Goal: Transaction & Acquisition: Purchase product/service

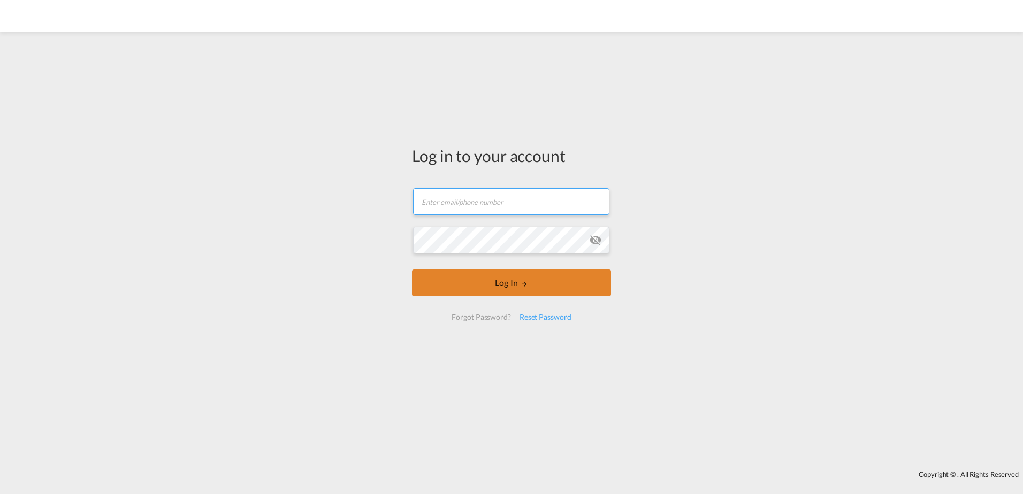
type input "[PERSON_NAME][EMAIL_ADDRESS][PERSON_NAME][DOMAIN_NAME]"
click at [543, 292] on button "Log In" at bounding box center [511, 283] width 199 height 27
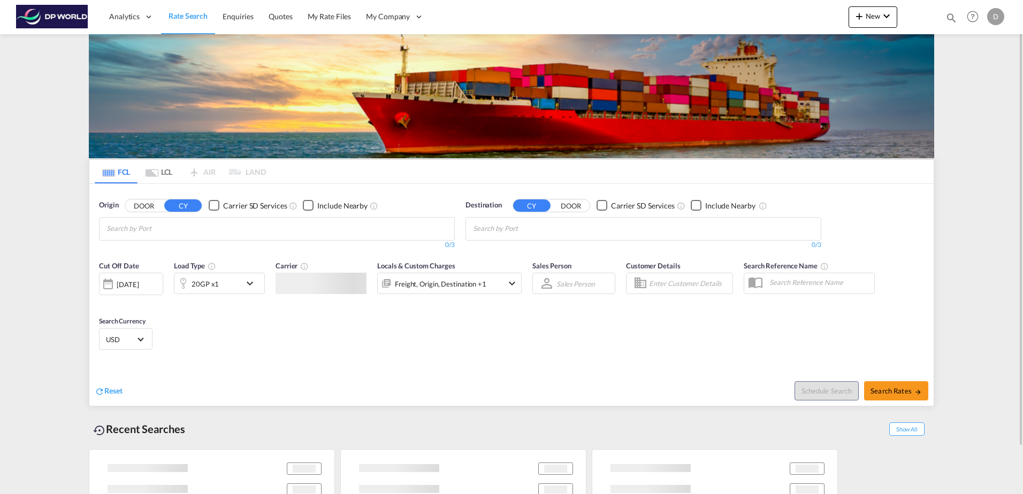
click at [238, 228] on md-chips at bounding box center [277, 229] width 355 height 22
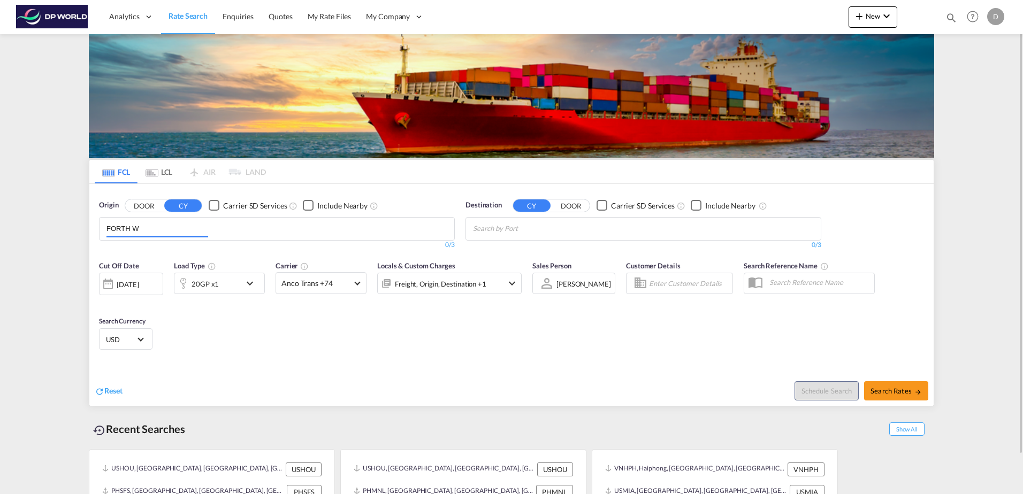
click at [143, 229] on body "Analytics Dashboard Rate Search Enquiries Quotes My Rate Files My Company" at bounding box center [511, 247] width 1023 height 494
click at [140, 229] on input "FORTH W" at bounding box center [157, 228] width 102 height 17
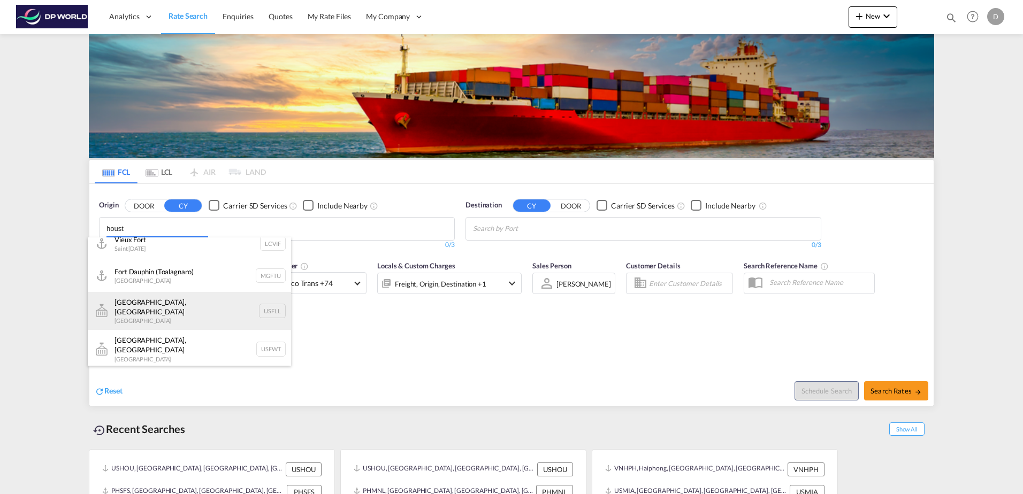
scroll to position [3, 0]
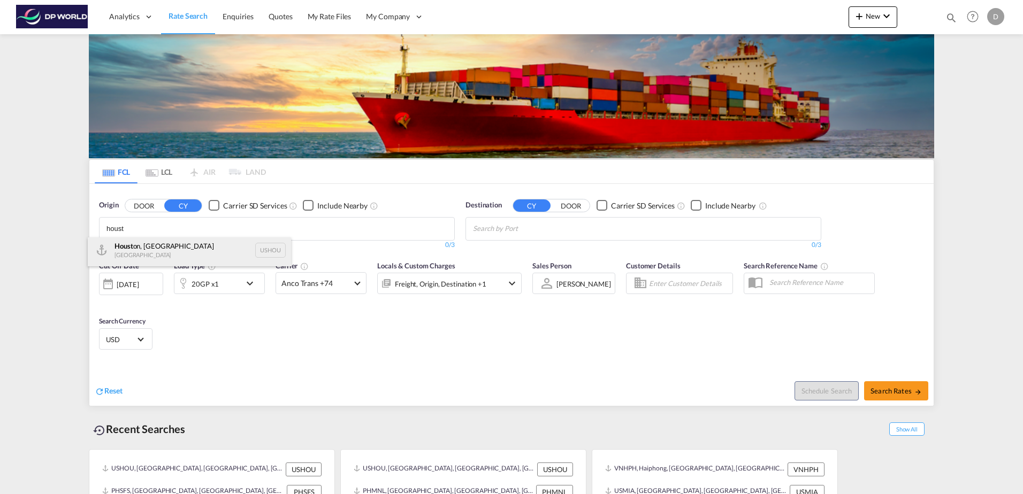
type input "houst"
click at [164, 250] on div "Houst on, [GEOGRAPHIC_DATA] [GEOGRAPHIC_DATA] USHOU" at bounding box center [189, 250] width 203 height 32
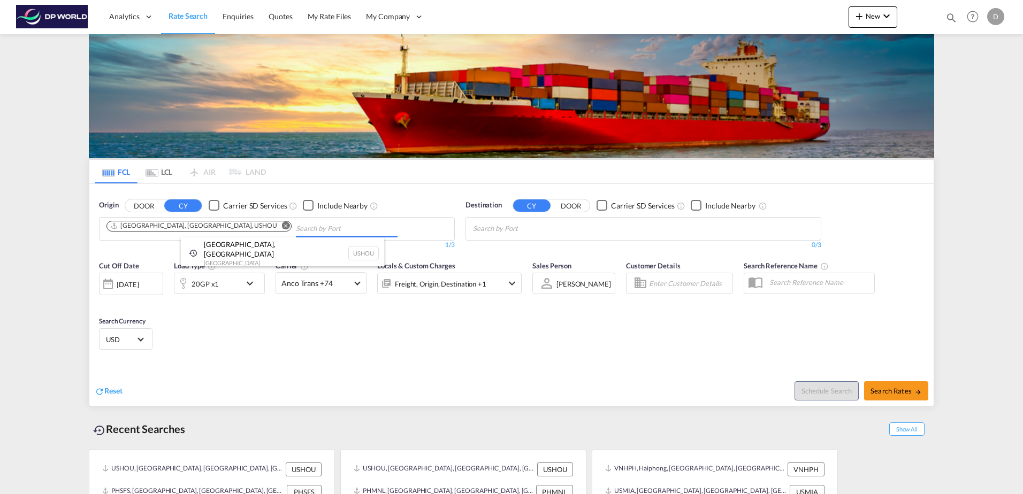
scroll to position [0, 0]
click at [617, 232] on md-chips at bounding box center [643, 229] width 355 height 22
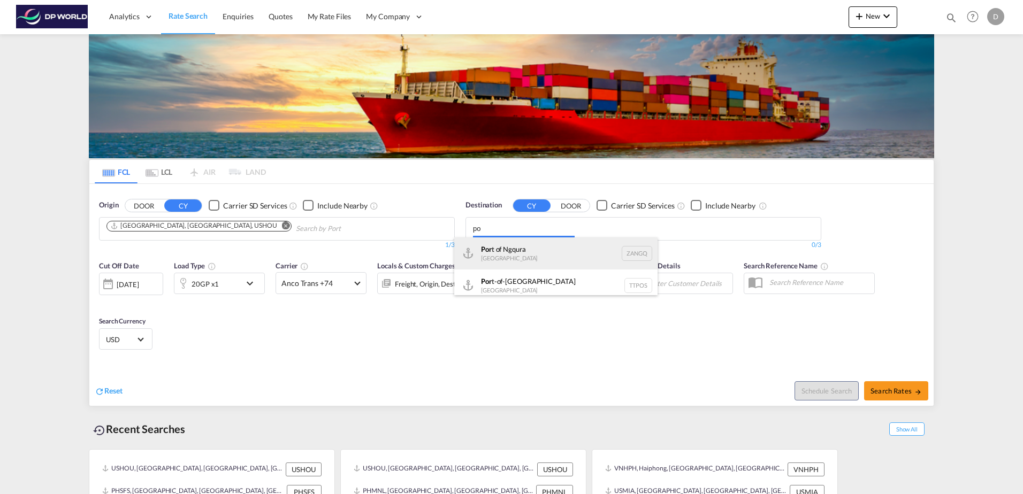
type input "p"
type input "subic"
click at [549, 255] on div "Subic [GEOGRAPHIC_DATA] PHSFS" at bounding box center [555, 254] width 203 height 32
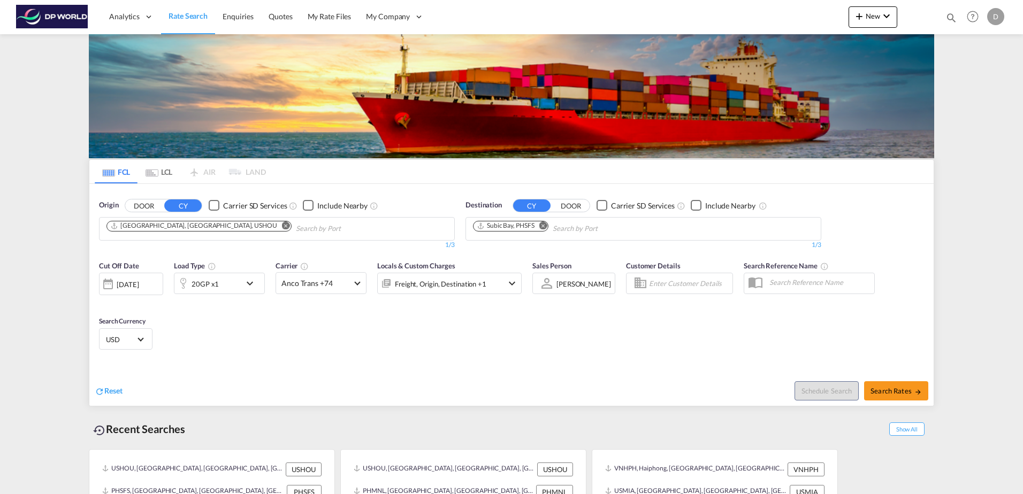
click at [139, 285] on div "[DATE]" at bounding box center [128, 285] width 22 height 10
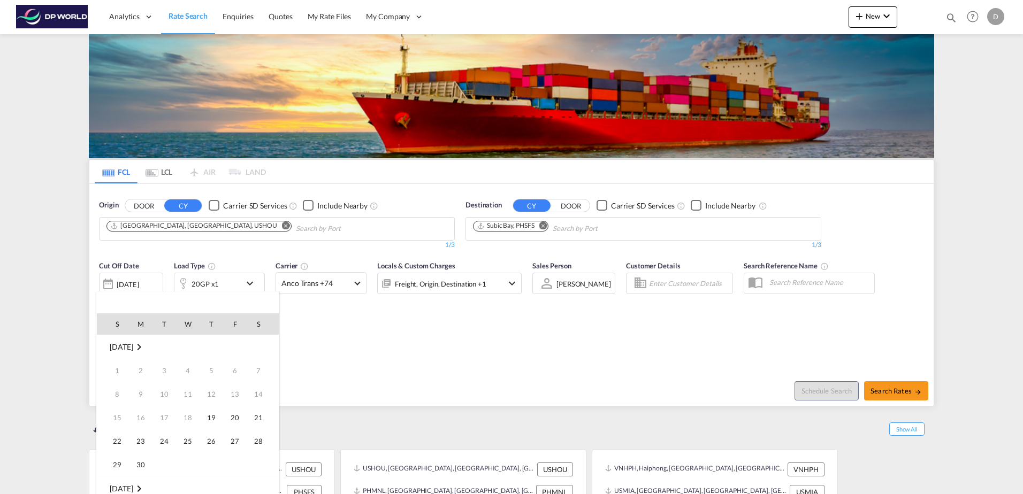
scroll to position [425, 0]
drag, startPoint x: 232, startPoint y: 418, endPoint x: 221, endPoint y: 380, distance: 39.5
click at [232, 417] on span "19" at bounding box center [234, 417] width 21 height 21
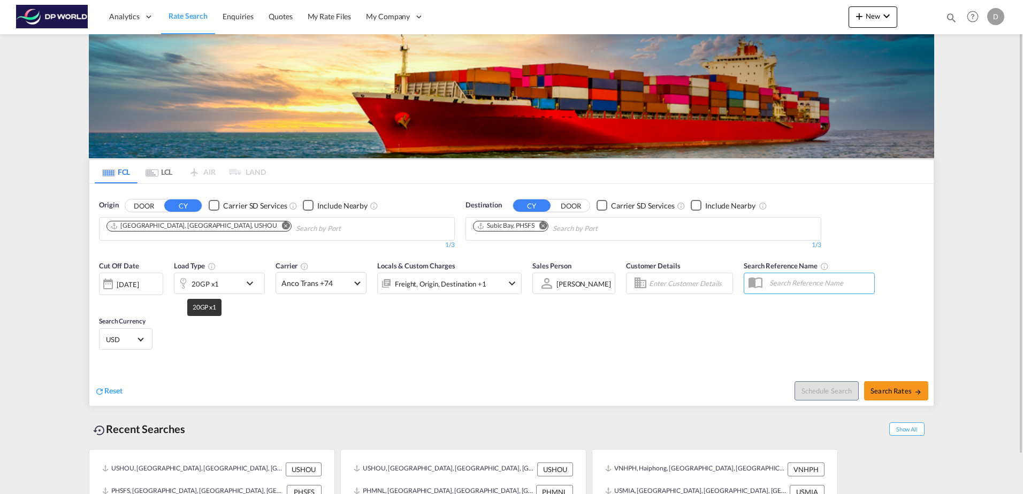
click at [210, 277] on div "20GP x1" at bounding box center [205, 284] width 27 height 15
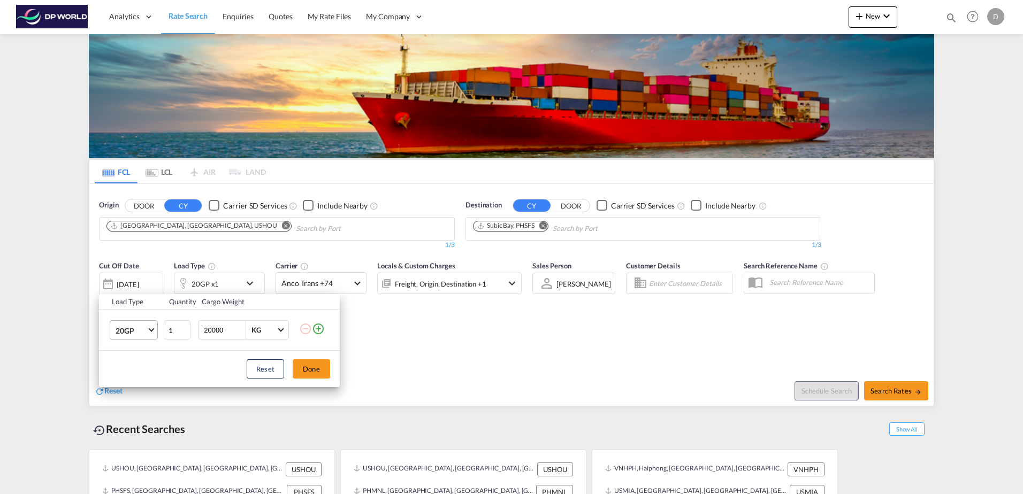
click at [129, 332] on span "20GP" at bounding box center [131, 331] width 31 height 11
click at [138, 384] on md-option "40HC" at bounding box center [143, 382] width 73 height 26
click at [282, 376] on button "Reset" at bounding box center [265, 368] width 37 height 19
click at [146, 332] on span "20GP" at bounding box center [131, 331] width 31 height 11
click at [142, 380] on md-option "40HC" at bounding box center [143, 382] width 73 height 26
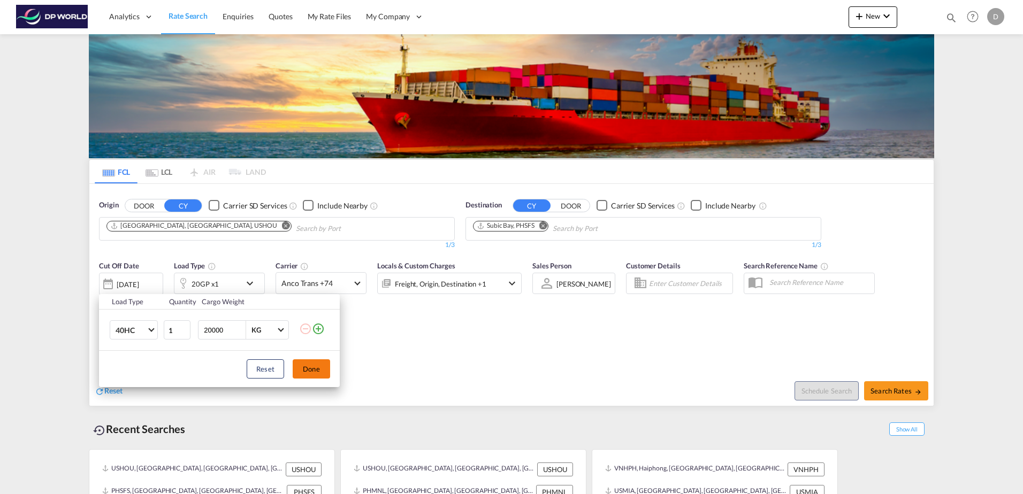
click at [313, 363] on button "Done" at bounding box center [311, 368] width 37 height 19
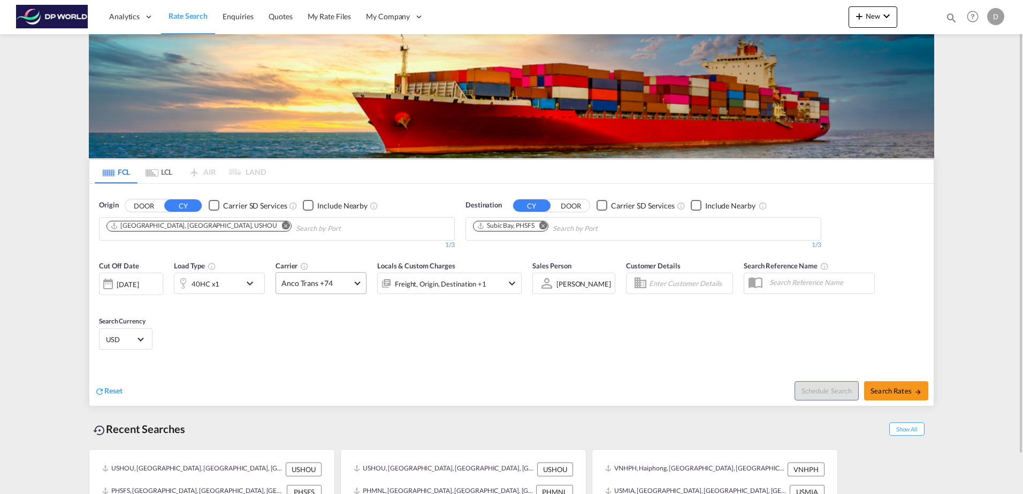
click at [310, 282] on span "Anco Trans +74" at bounding box center [316, 283] width 70 height 11
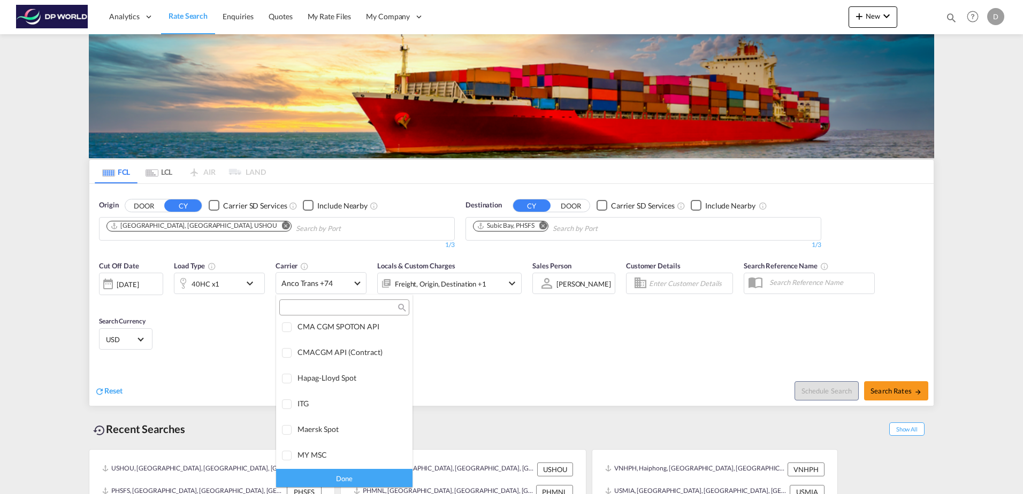
scroll to position [0, 0]
click at [369, 333] on div "Checkbox No Ink" at bounding box center [374, 331] width 11 height 11
click at [353, 473] on div "Done" at bounding box center [344, 478] width 136 height 19
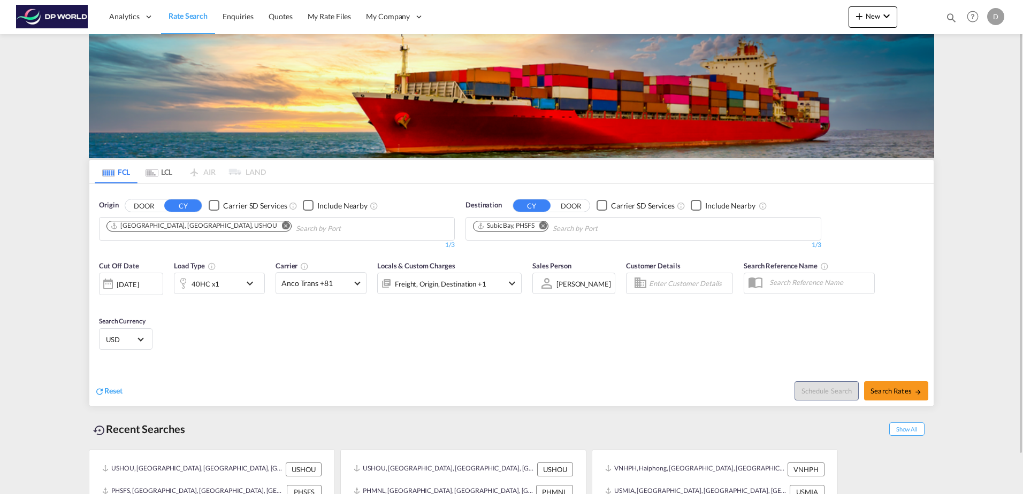
click at [505, 288] on div "Freight, Origin, Destination +1" at bounding box center [449, 283] width 144 height 21
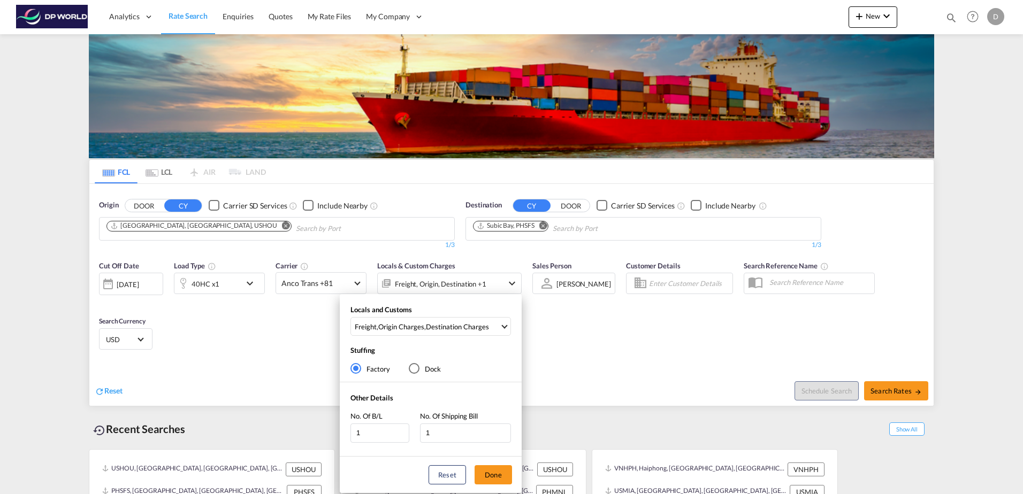
click at [622, 350] on div "Locals and Customs Freight , Origin Charges , Destination Charges Clear All Sel…" at bounding box center [511, 247] width 1023 height 494
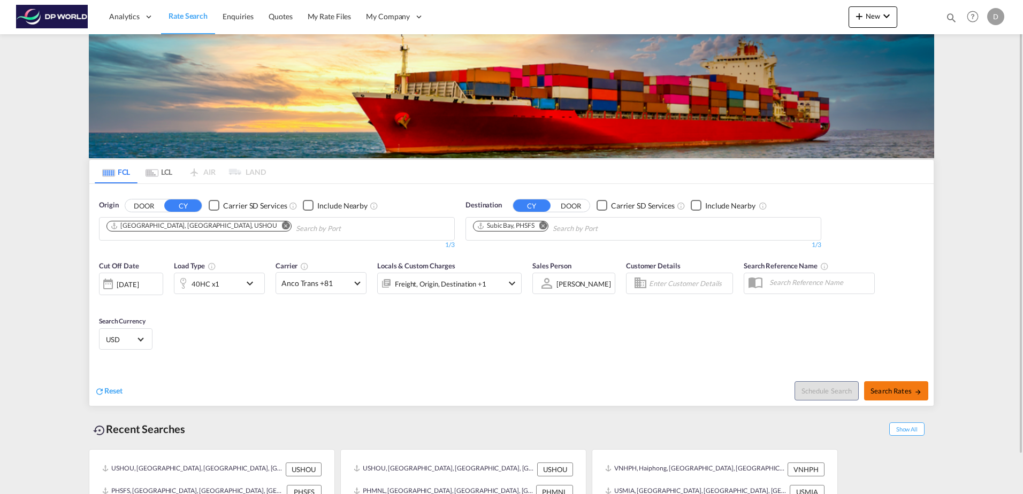
click at [909, 387] on span "Search Rates" at bounding box center [895, 391] width 51 height 9
type input "USHOU to PHSFS / [DATE]"
